Goal: Check status: Check status

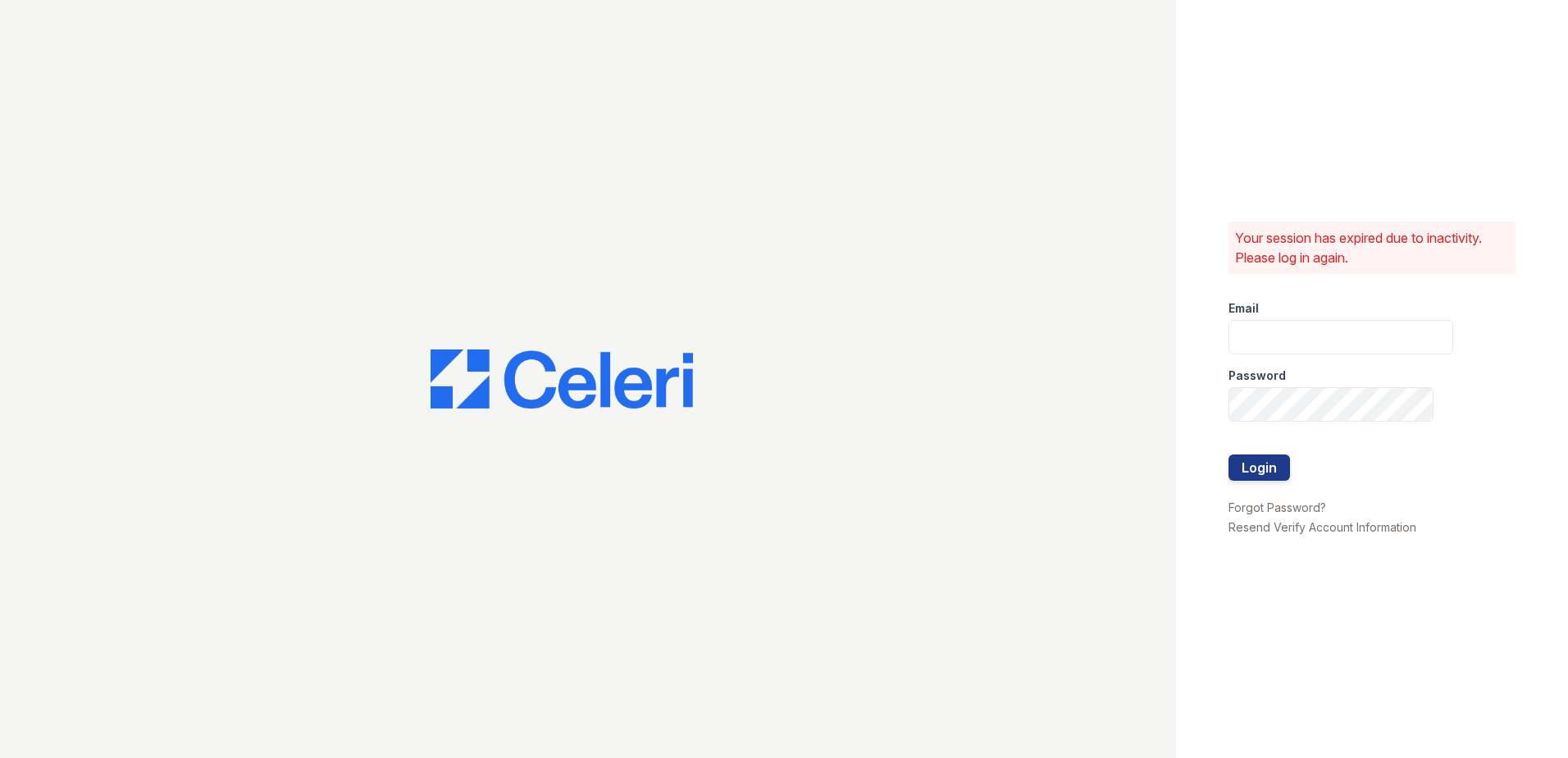
click at [114, 148] on div at bounding box center [588, 379] width 1176 height 758
type input "hneely@trinity-pm.com"
click at [1258, 469] on button "Login" at bounding box center [1259, 467] width 62 height 26
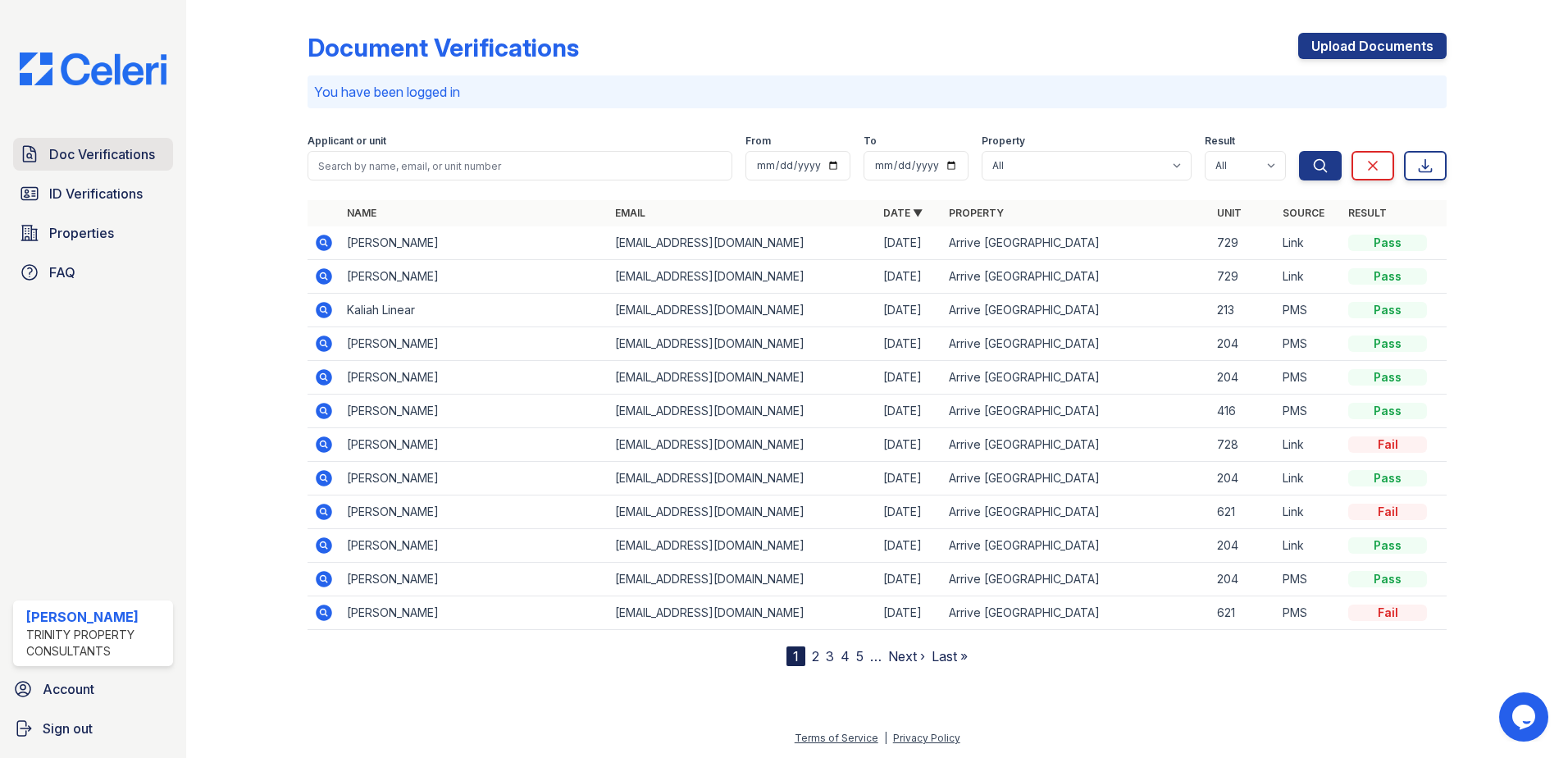
click at [123, 164] on span "Doc Verifications" at bounding box center [102, 153] width 106 height 20
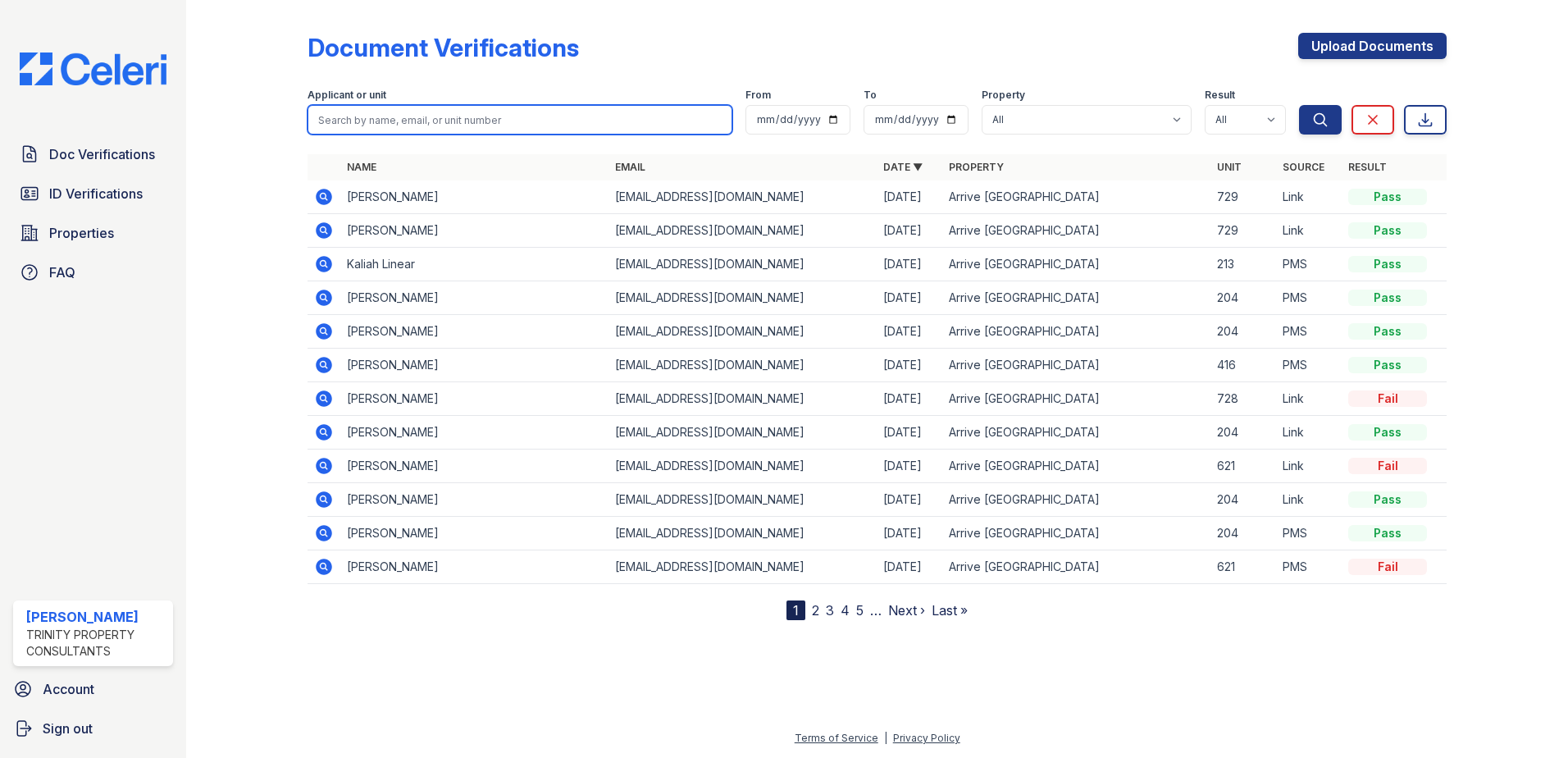
click at [411, 113] on input "search" at bounding box center [520, 120] width 424 height 30
type input "shantel"
click at [1299, 105] on button "Search" at bounding box center [1320, 120] width 43 height 30
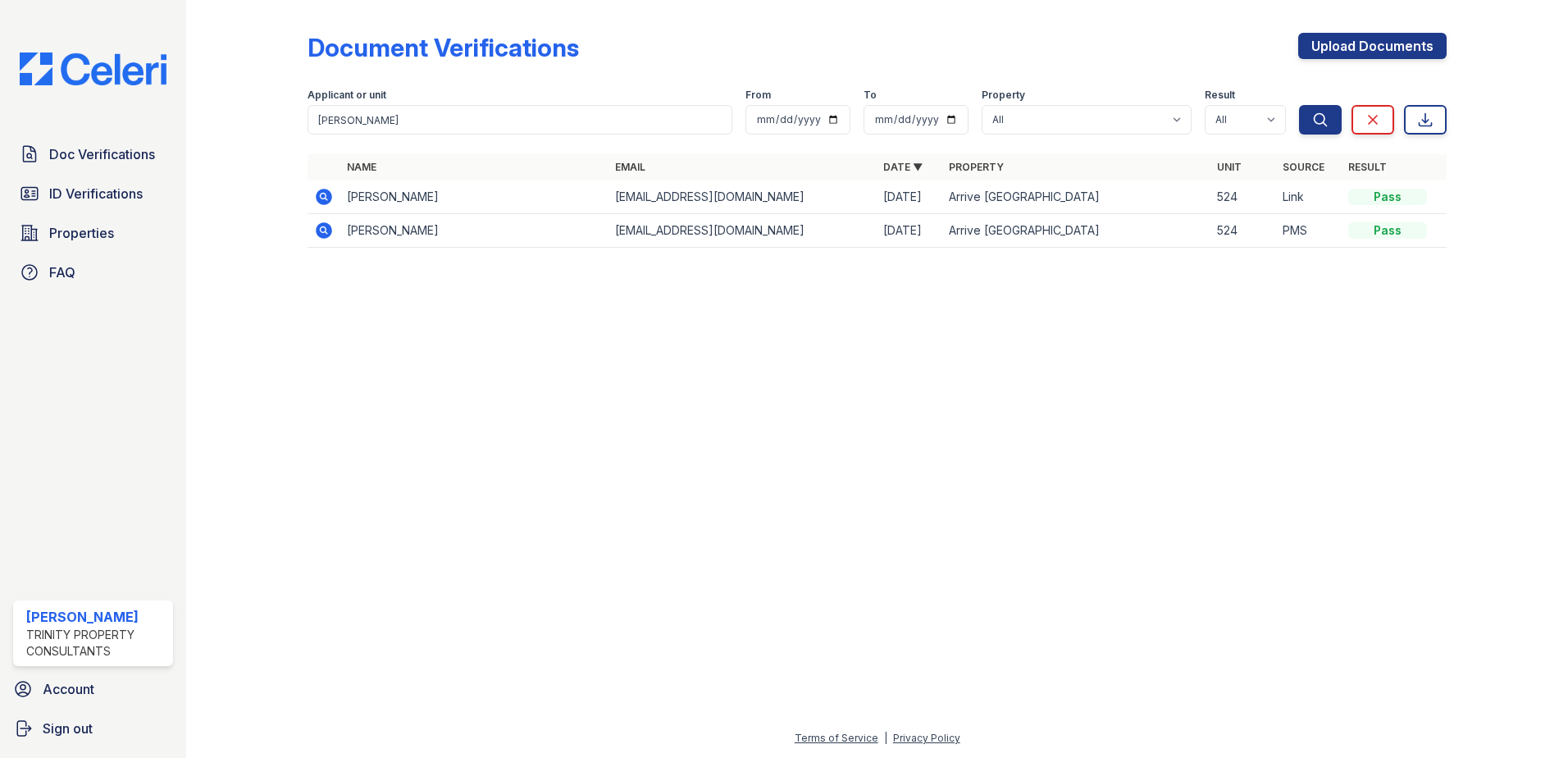
click at [318, 193] on icon at bounding box center [324, 197] width 17 height 17
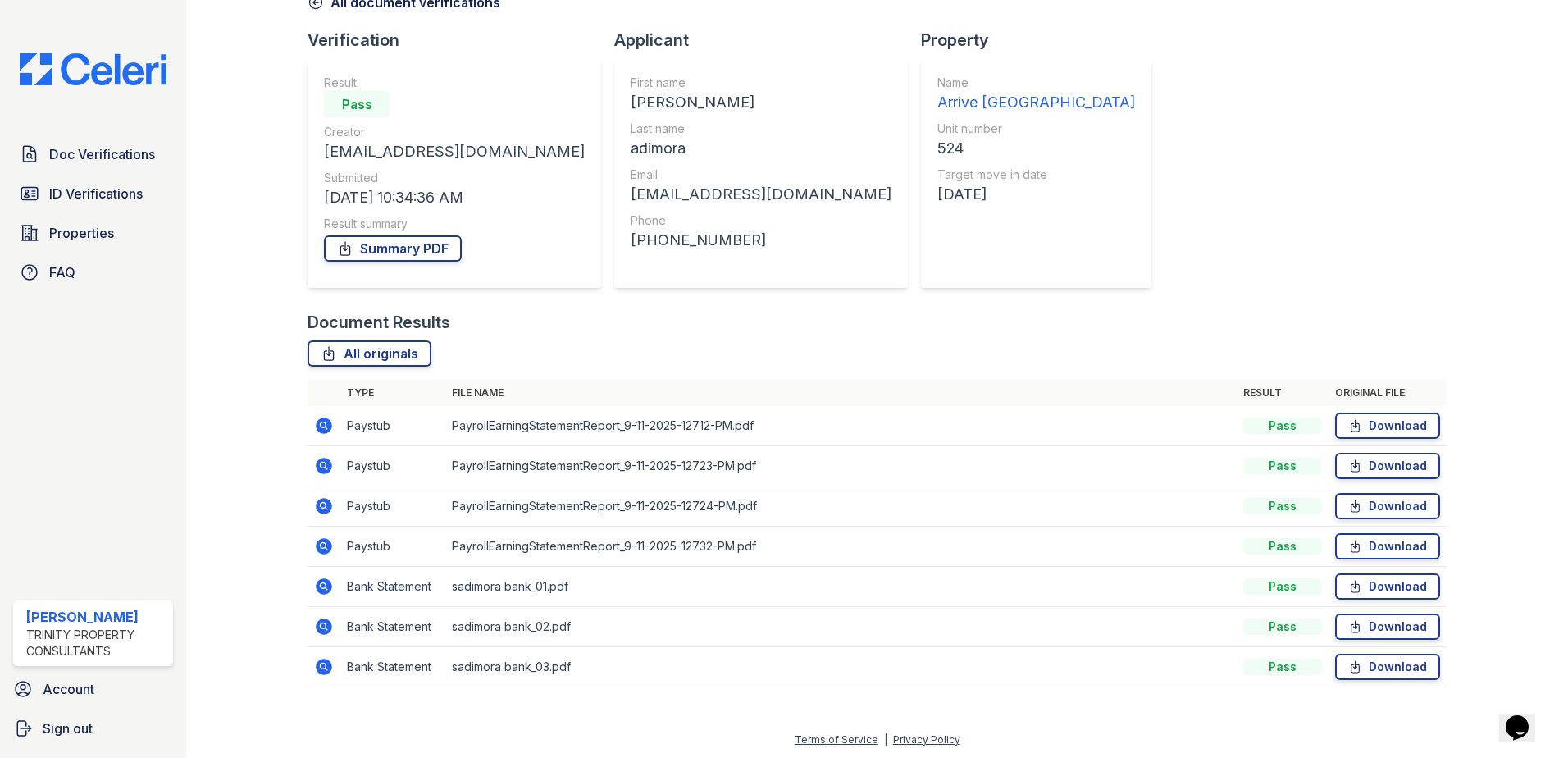
scroll to position [94, 0]
click at [390, 256] on link "Summary PDF" at bounding box center [392, 247] width 137 height 26
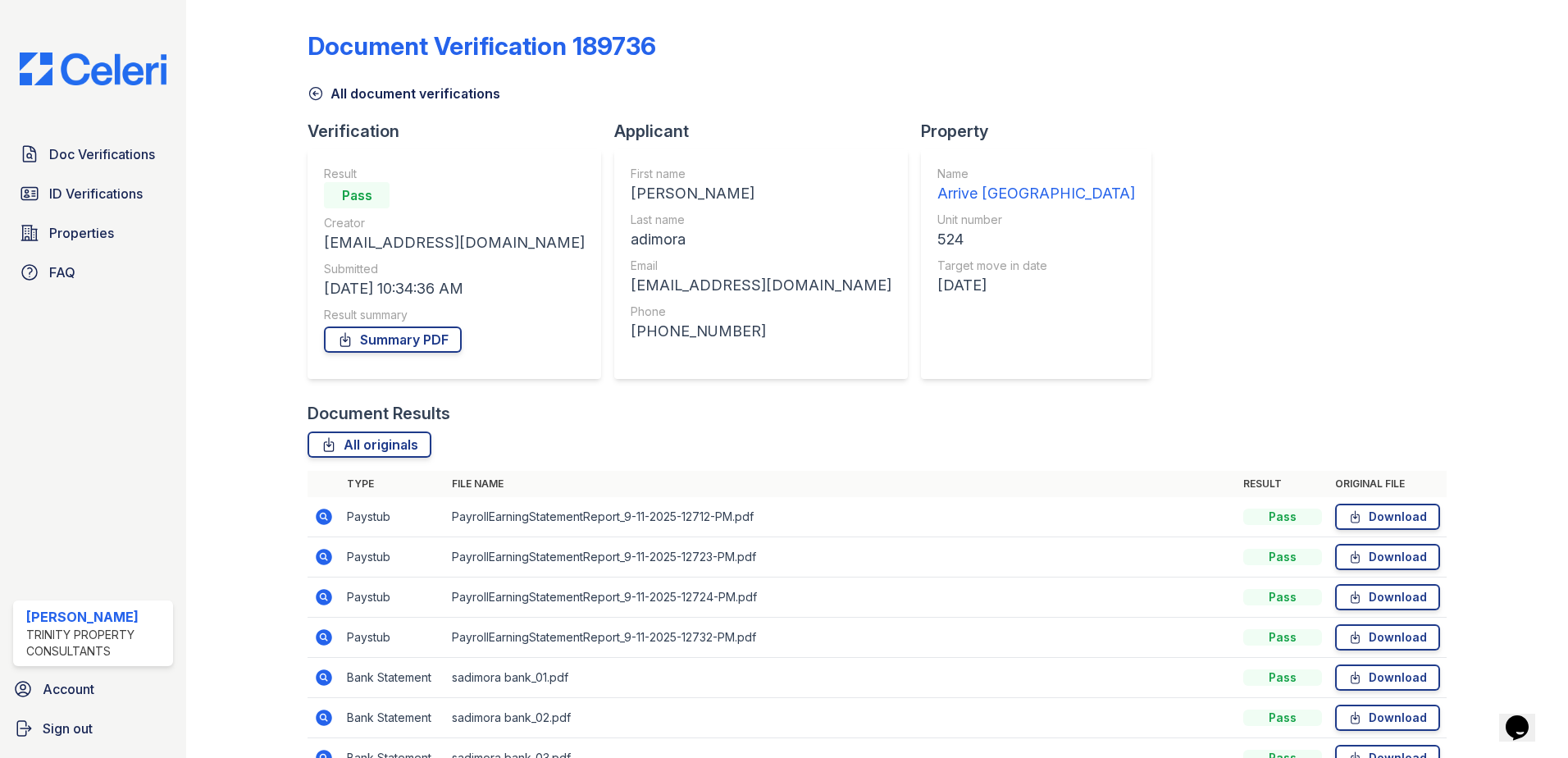
scroll to position [0, 0]
click at [337, 90] on link "All document verifications" at bounding box center [404, 94] width 193 height 20
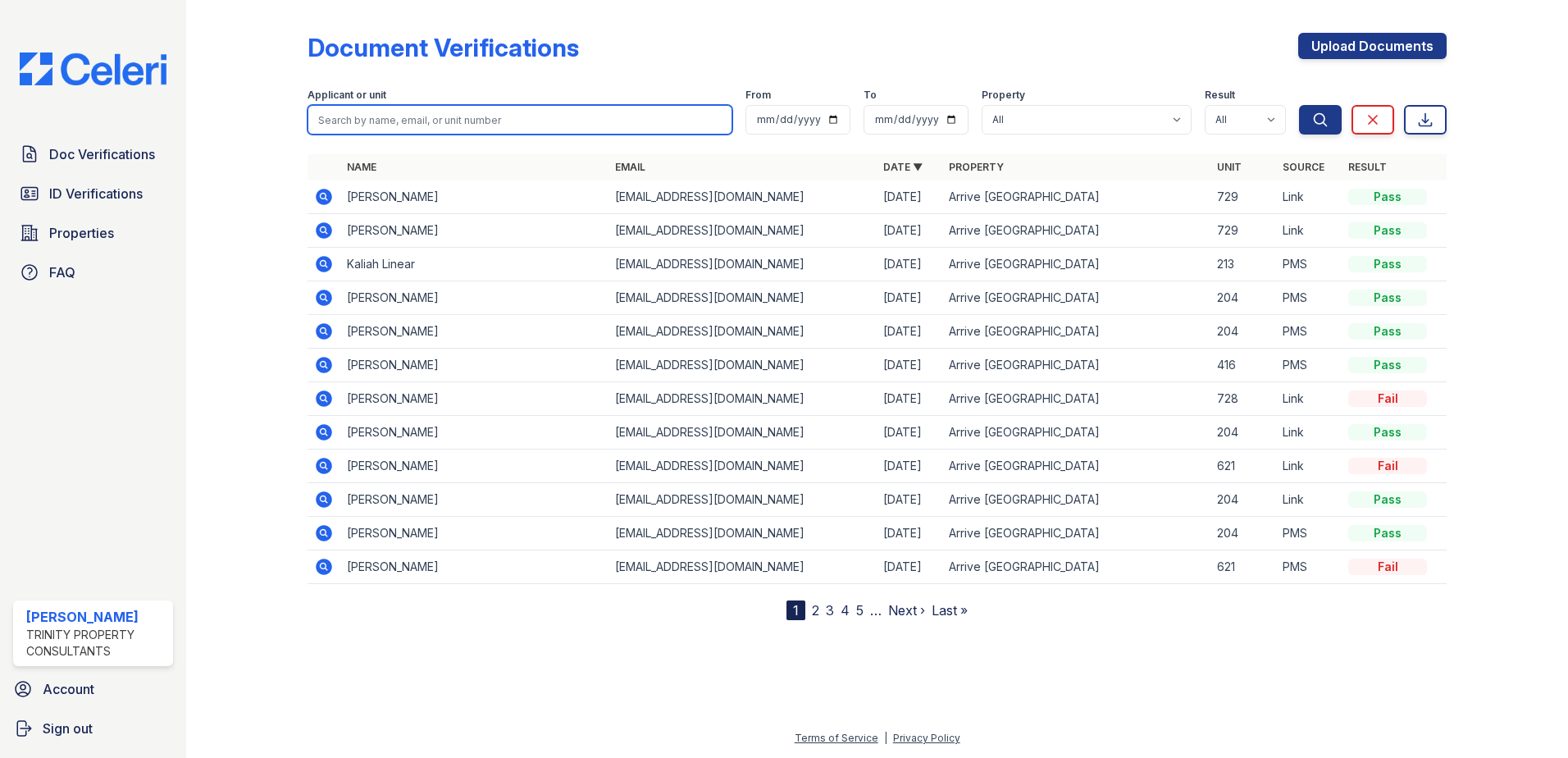
click at [370, 110] on input "search" at bounding box center [520, 120] width 424 height 30
type input "toni"
click at [1299, 105] on button "Search" at bounding box center [1320, 120] width 43 height 30
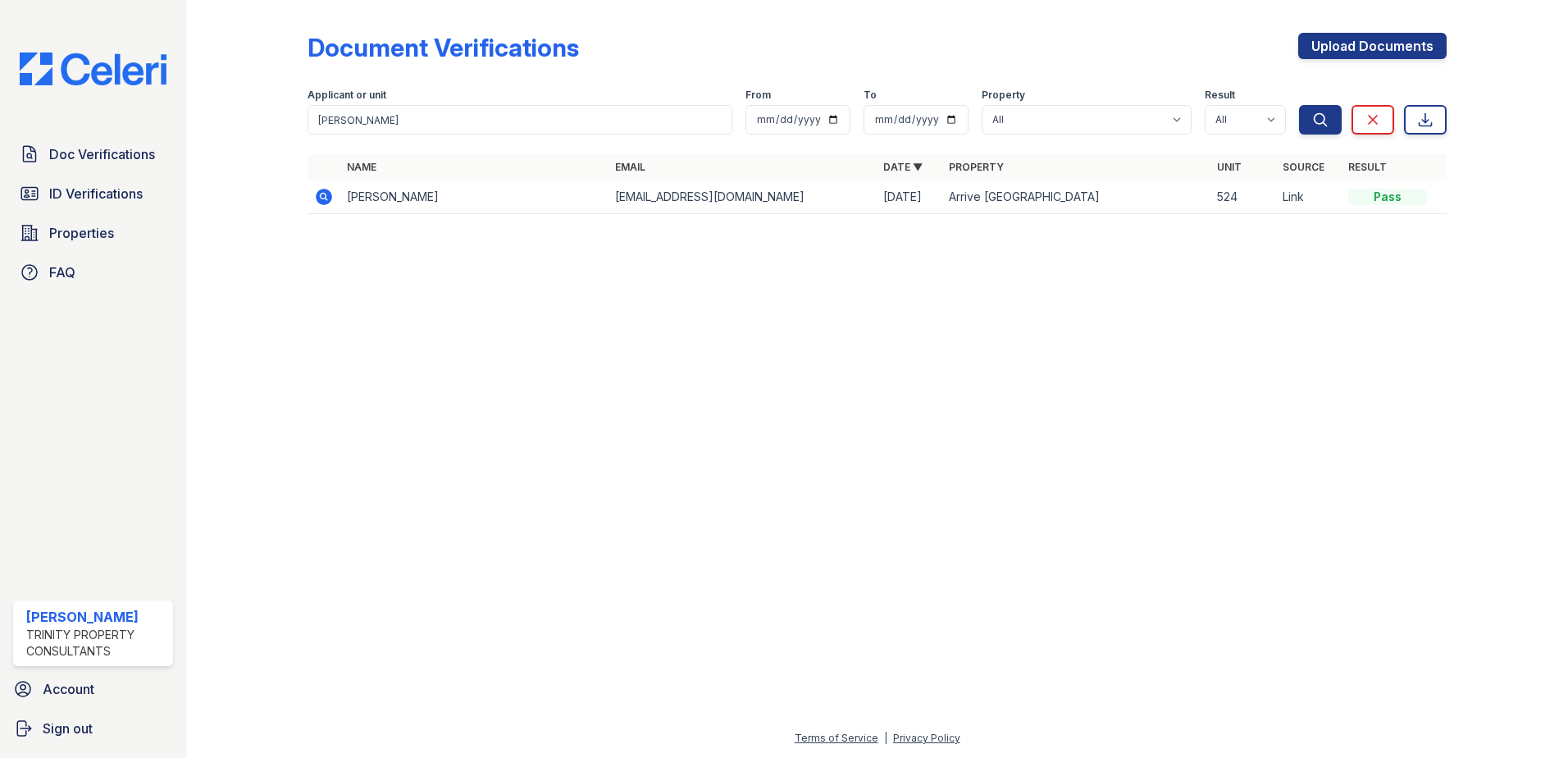
click at [322, 204] on icon at bounding box center [324, 197] width 17 height 17
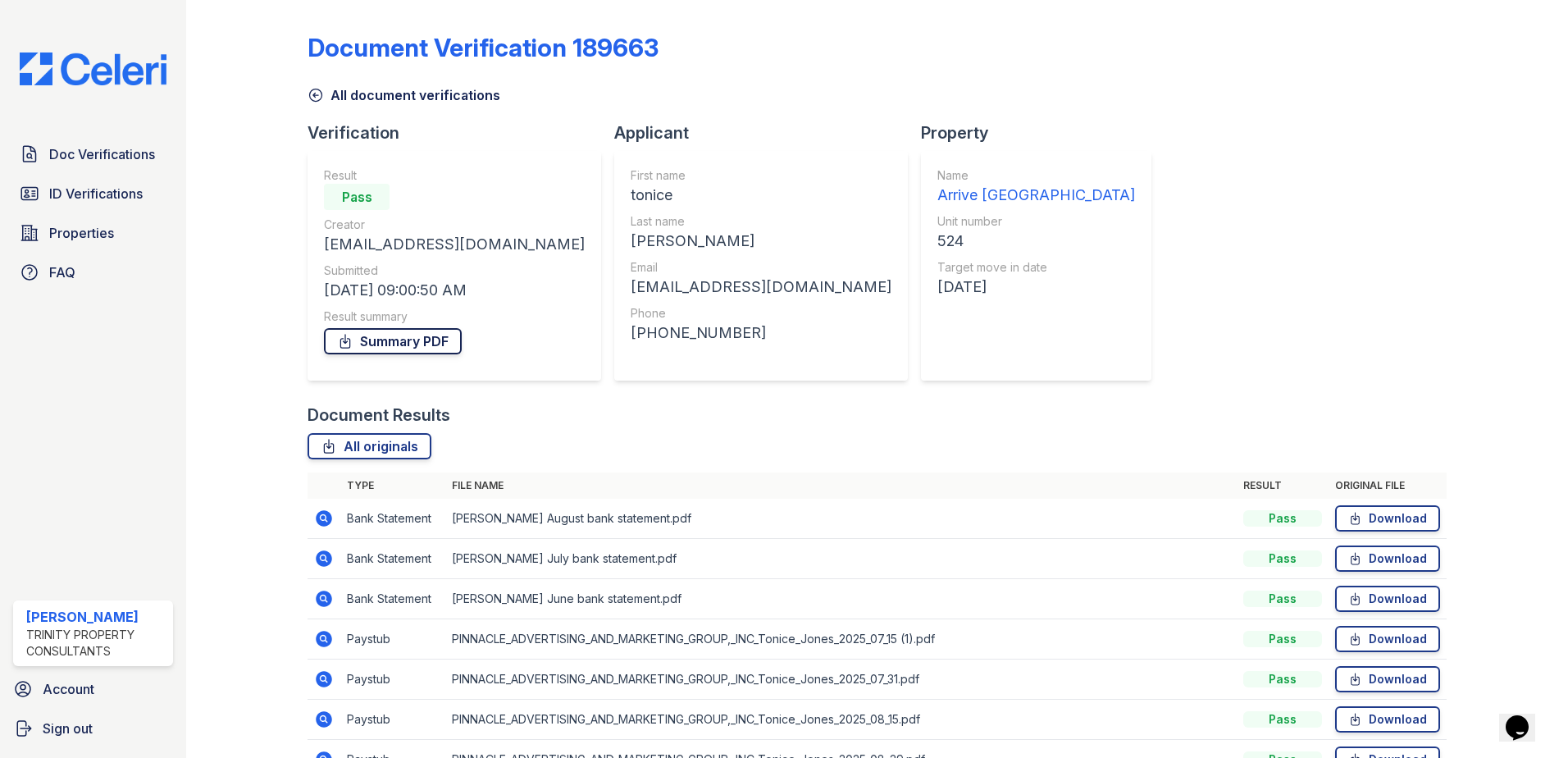
click at [395, 346] on link "Summary PDF" at bounding box center [392, 341] width 137 height 26
click at [116, 152] on span "Doc Verifications" at bounding box center [102, 153] width 106 height 20
